Goal: Information Seeking & Learning: Find specific page/section

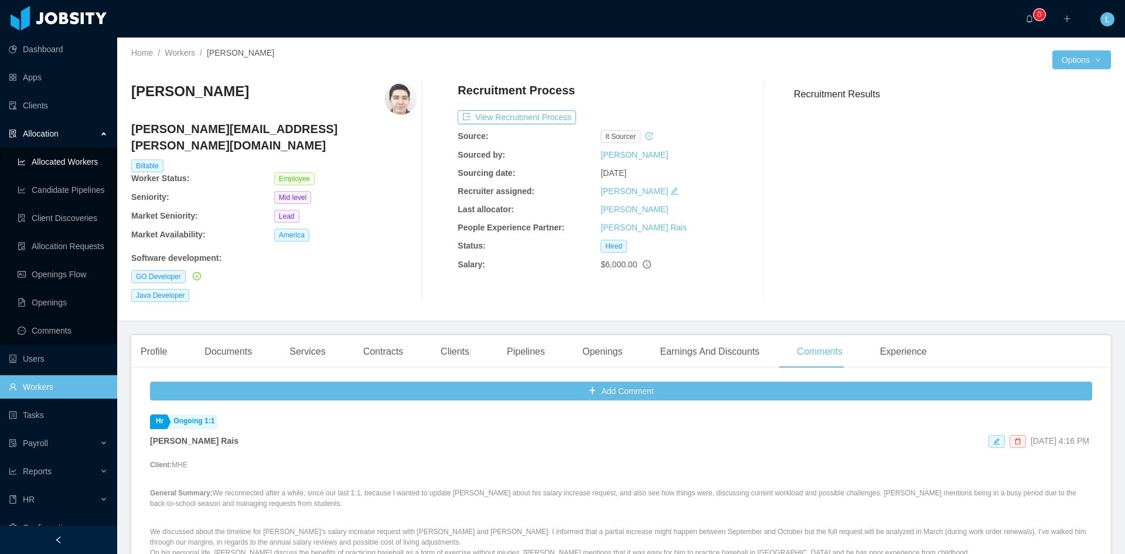
click at [94, 158] on link "Allocated Workers" at bounding box center [63, 161] width 90 height 23
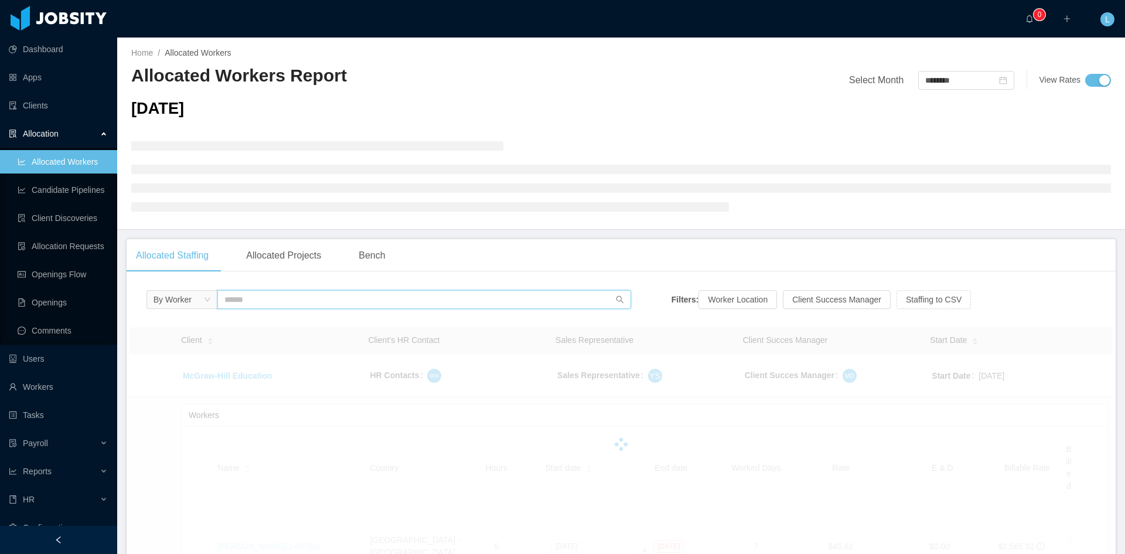
click at [286, 300] on input "text" at bounding box center [424, 299] width 414 height 19
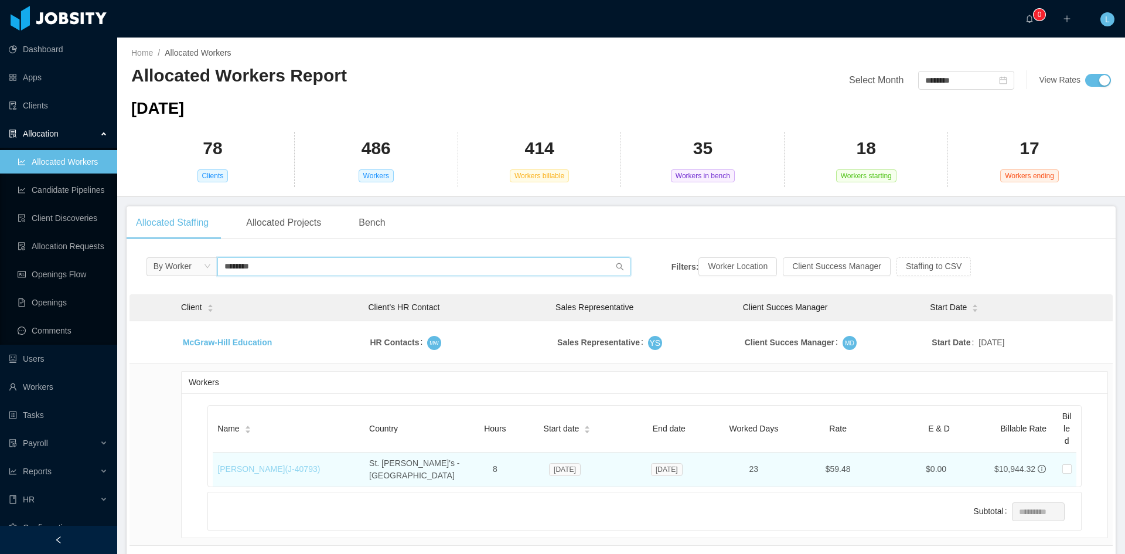
type input "********"
click at [273, 464] on link "[PERSON_NAME] (J- 40793 )" at bounding box center [268, 468] width 103 height 9
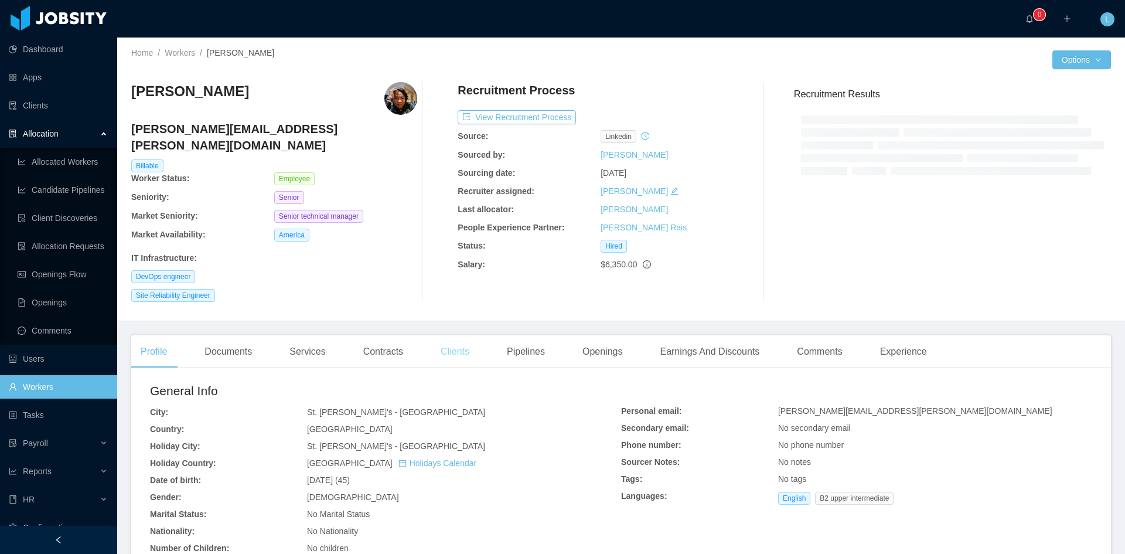
click at [447, 336] on div "Clients" at bounding box center [454, 351] width 47 height 33
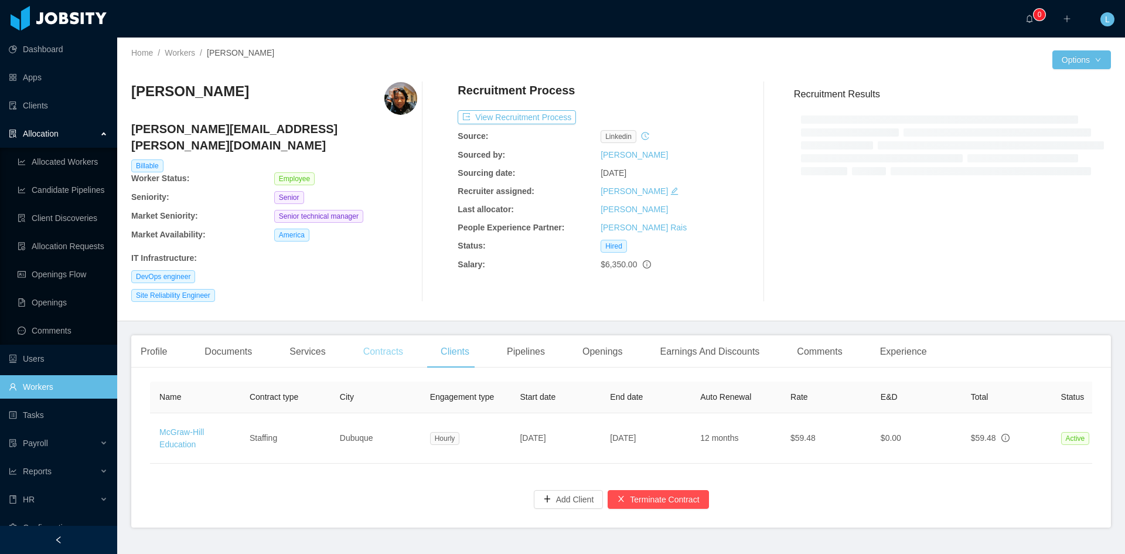
click at [382, 335] on div "Contracts" at bounding box center [383, 351] width 59 height 33
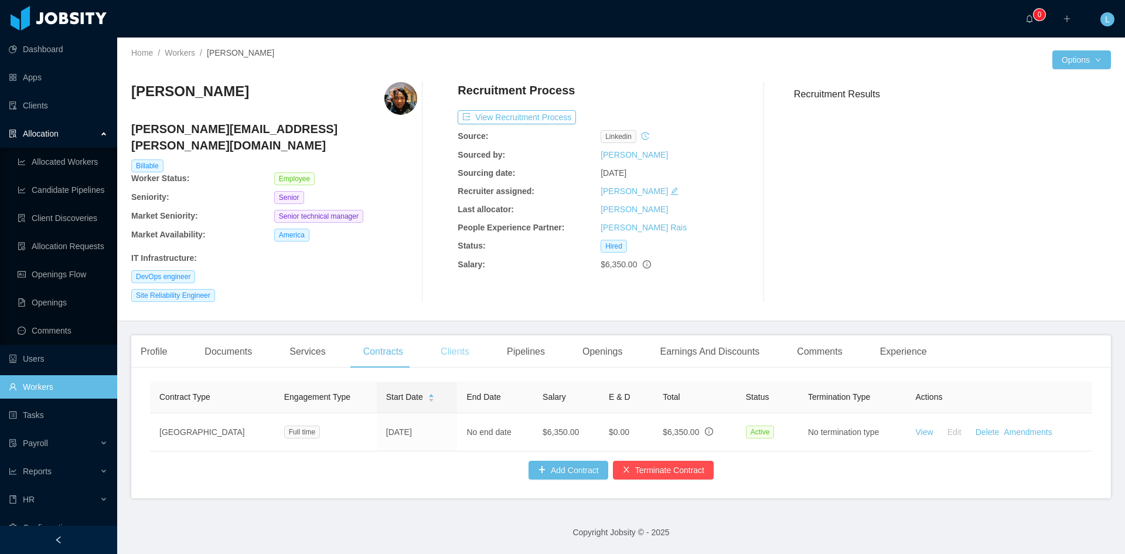
click at [445, 335] on div "Clients" at bounding box center [454, 351] width 47 height 33
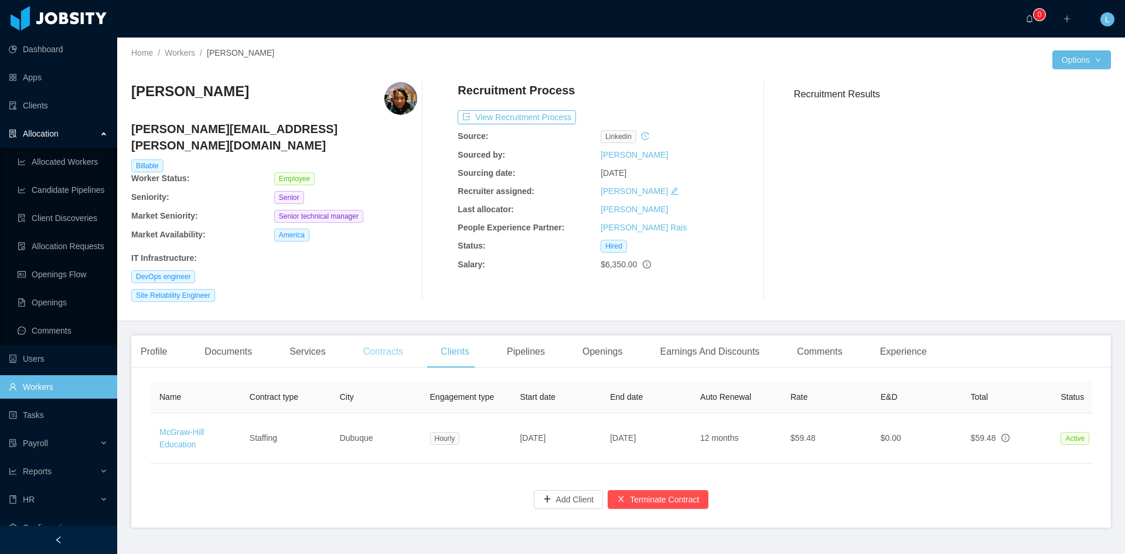
click at [377, 335] on div "Contracts" at bounding box center [383, 351] width 59 height 33
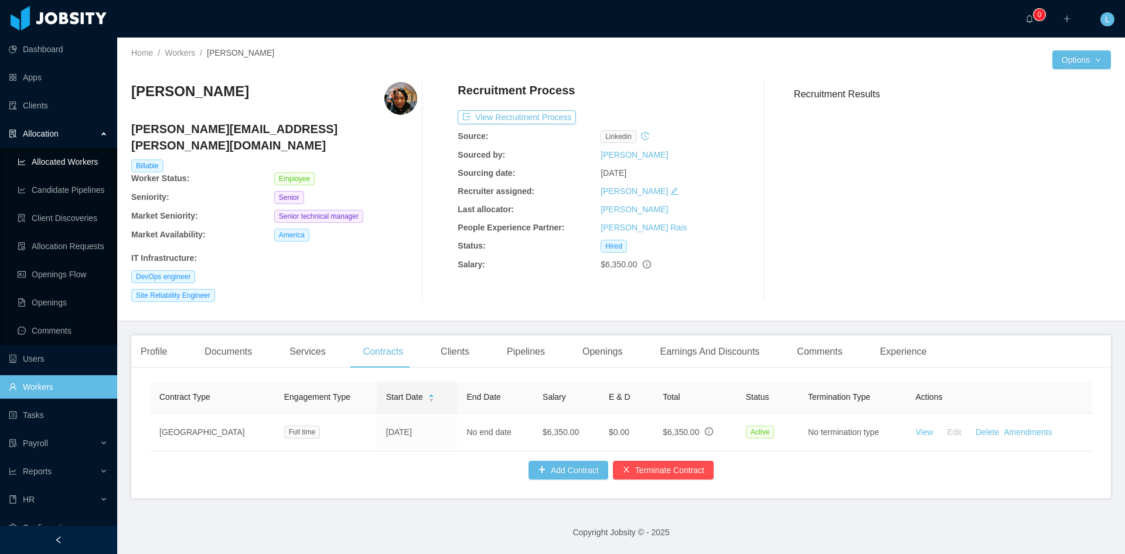
click at [74, 165] on link "Allocated Workers" at bounding box center [63, 161] width 90 height 23
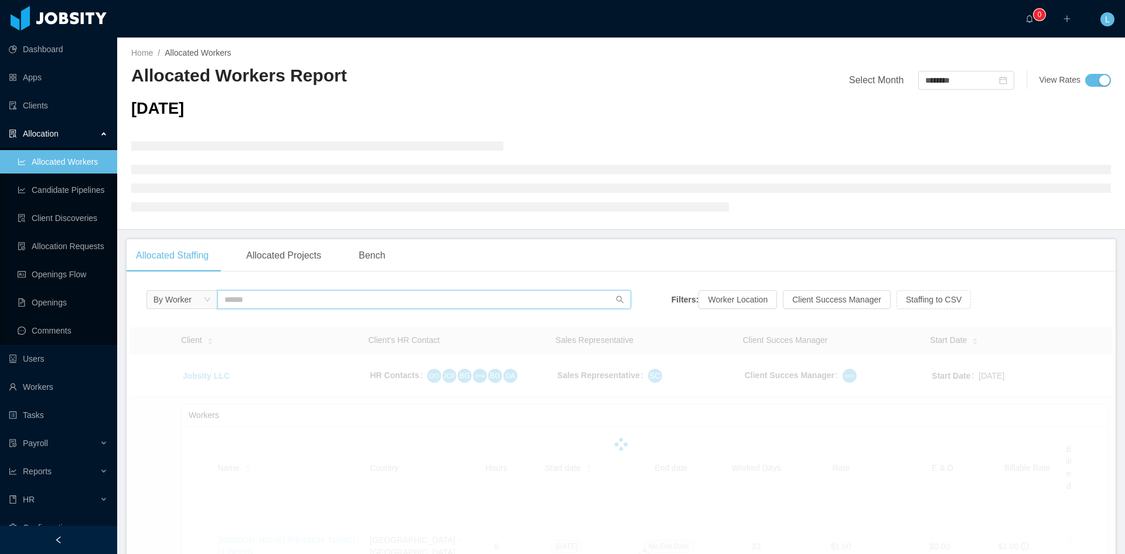
click at [362, 304] on input "text" at bounding box center [424, 299] width 414 height 19
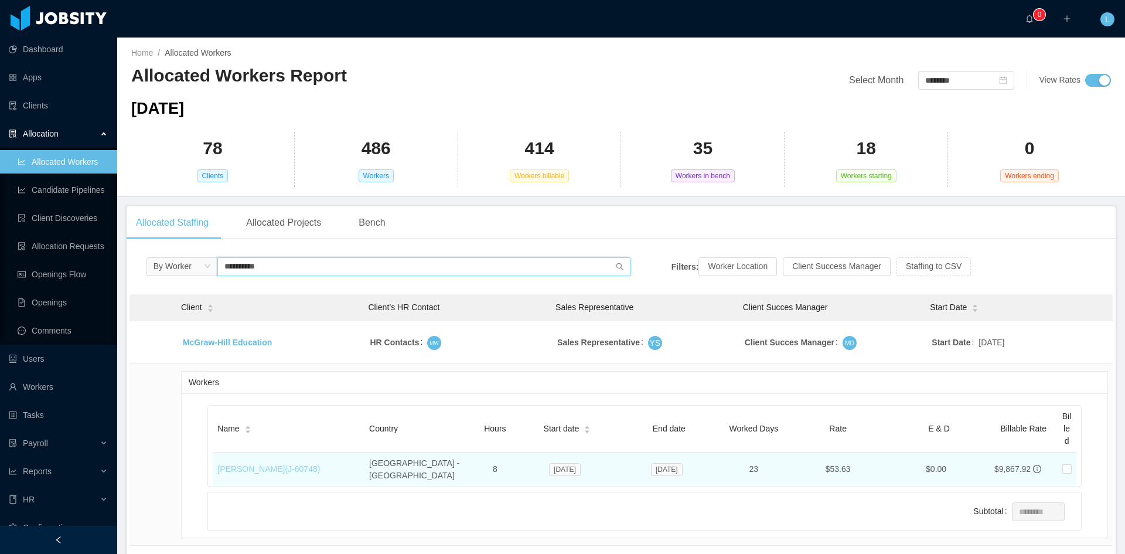
type input "**********"
click at [263, 465] on link "[PERSON_NAME] (J- 60748 )" at bounding box center [268, 468] width 103 height 9
